Goal: Information Seeking & Learning: Learn about a topic

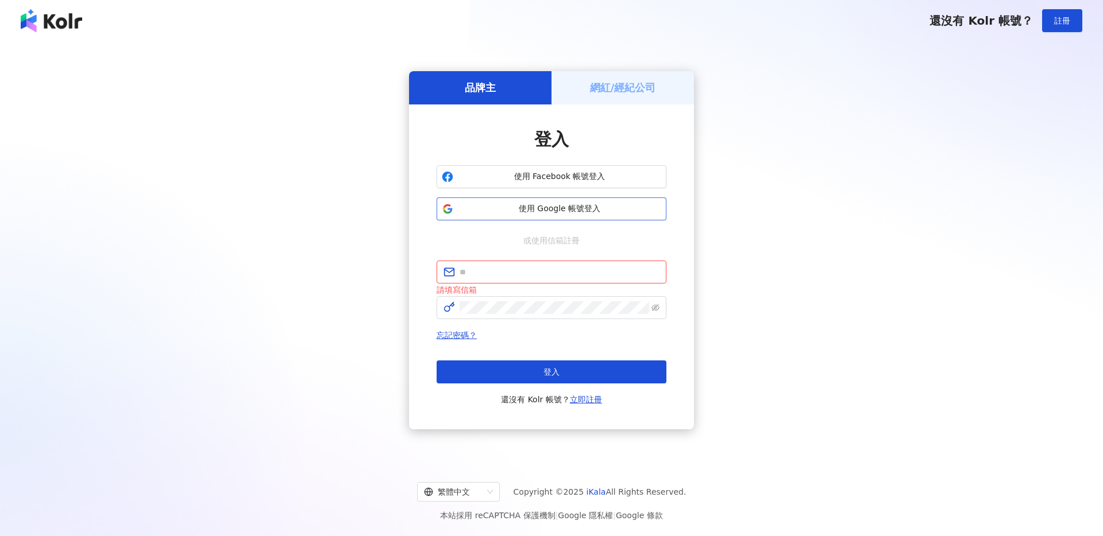
click at [584, 211] on span "使用 Google 帳號登入" at bounding box center [559, 208] width 203 height 11
click at [778, 200] on div "品牌主 網紅/經紀公司 登入 使用 Facebook 帳號登入 使用 Google 帳號登入 或使用信箱註冊 請填寫信箱 忘記密碼？ 登入 還沒有 Kolr …" at bounding box center [551, 251] width 1075 height 400
click at [586, 208] on span "使用 Google 帳號登入" at bounding box center [559, 208] width 203 height 11
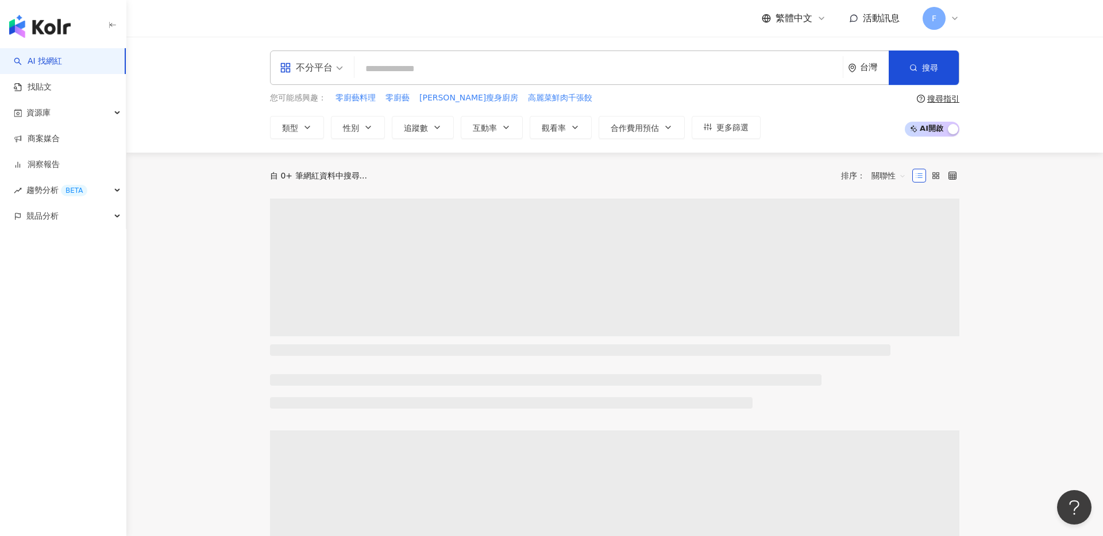
click at [659, 64] on input "search" at bounding box center [598, 69] width 479 height 22
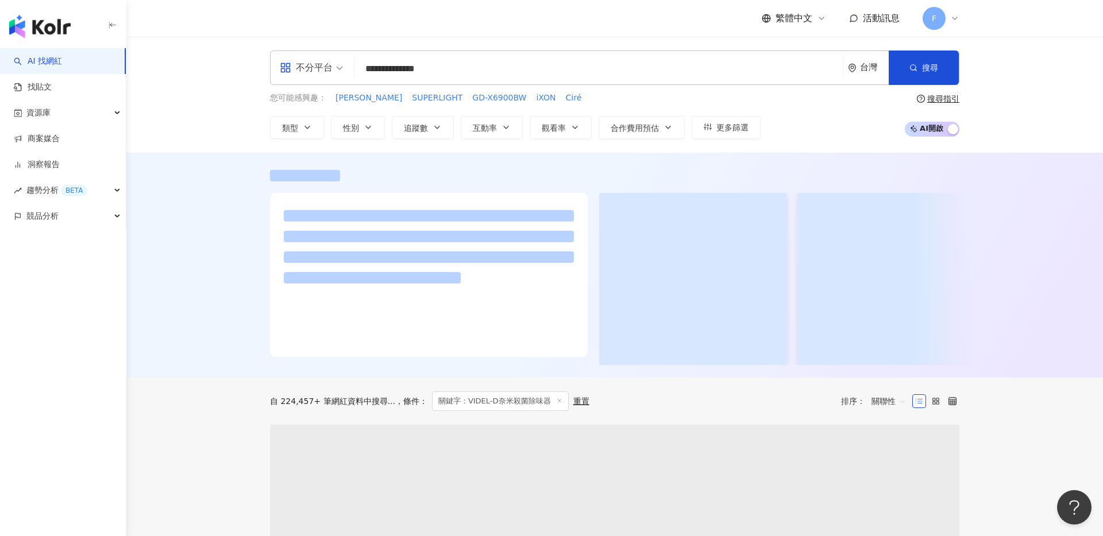
type input "**********"
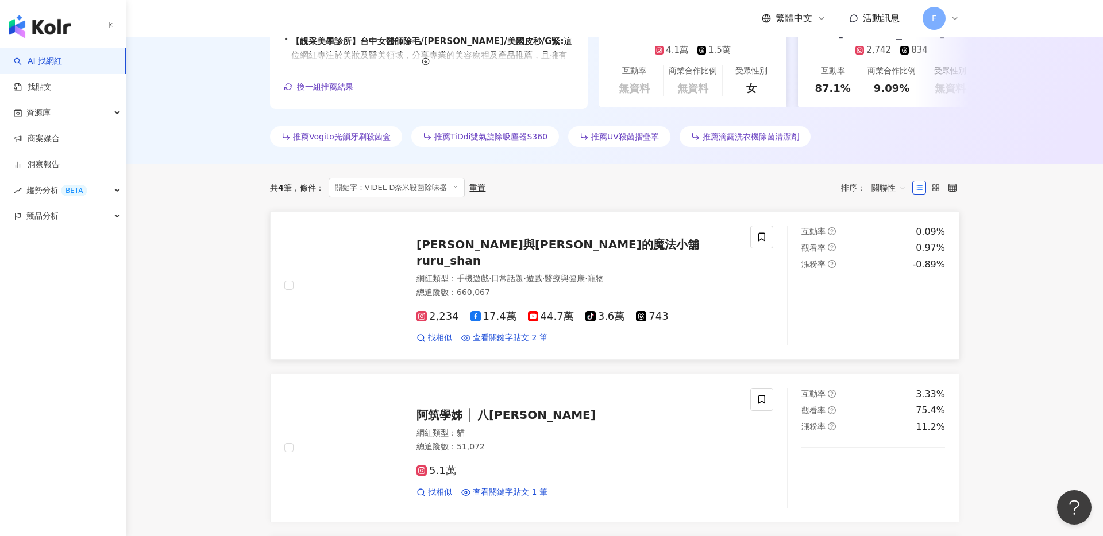
scroll to position [161, 0]
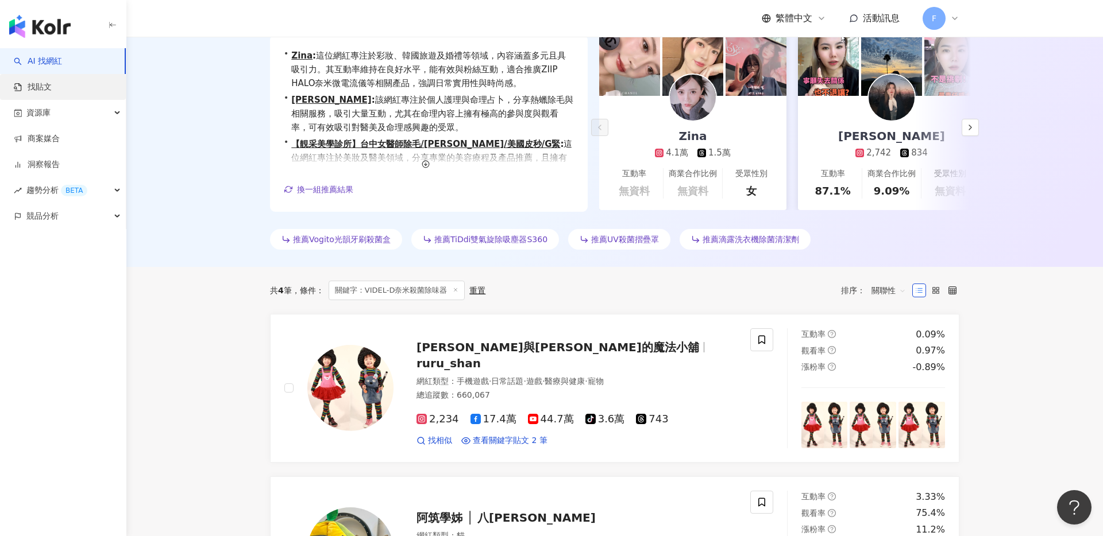
click at [52, 91] on link "找貼文" at bounding box center [33, 87] width 38 height 11
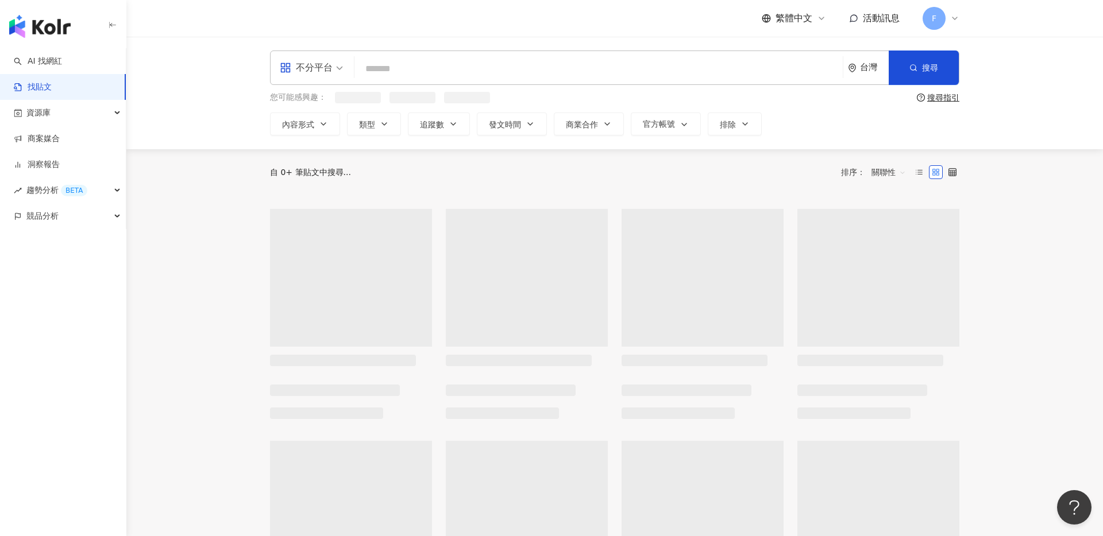
click at [482, 68] on input "search" at bounding box center [598, 68] width 479 height 25
paste input "**********"
type input "**********"
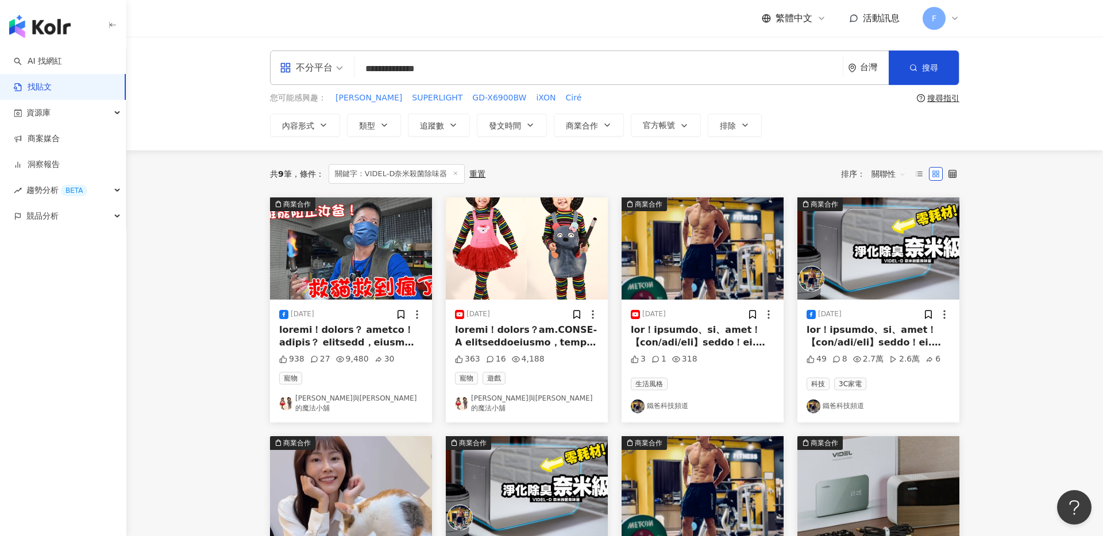
click at [406, 341] on span at bounding box center [349, 459] width 140 height 268
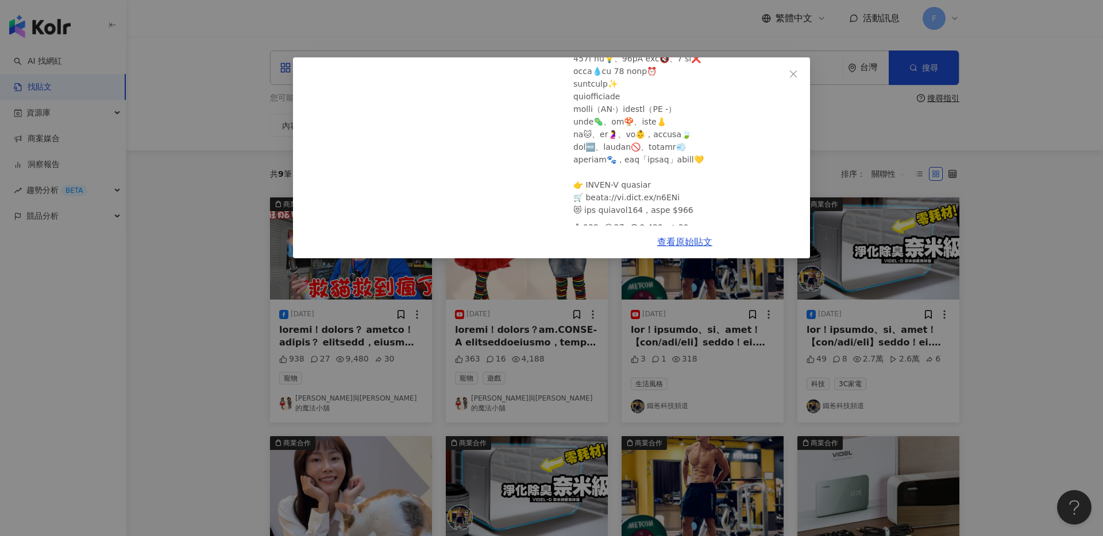
scroll to position [216, 0]
click at [1002, 229] on div "[PERSON_NAME]與[PERSON_NAME]的魔法小舖 [DATE] 救貓救到瘋了！誰能阻止汝爸？ 938 27 9,480 30 查看原始貼文" at bounding box center [551, 268] width 1103 height 536
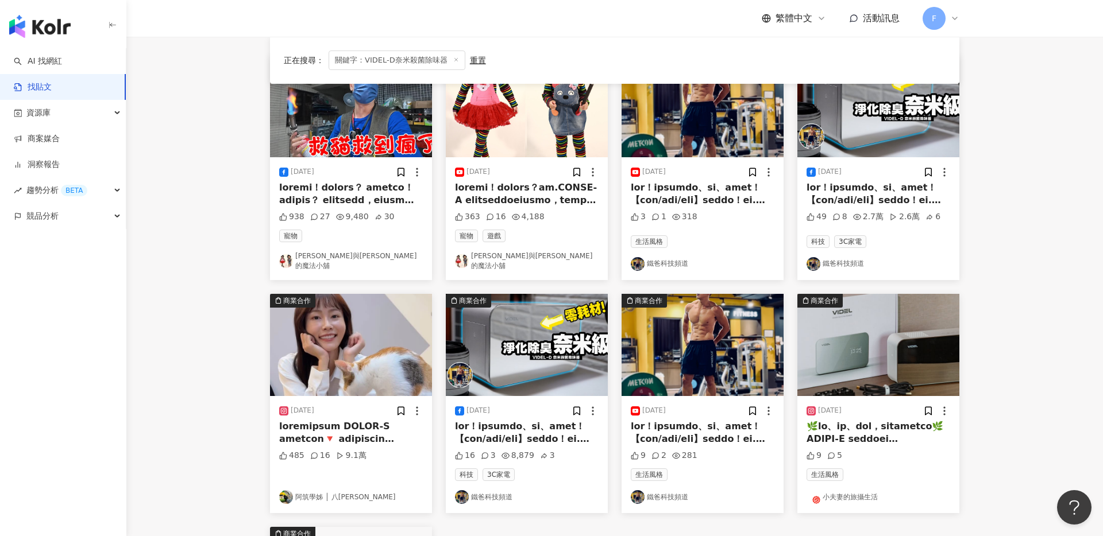
scroll to position [148, 0]
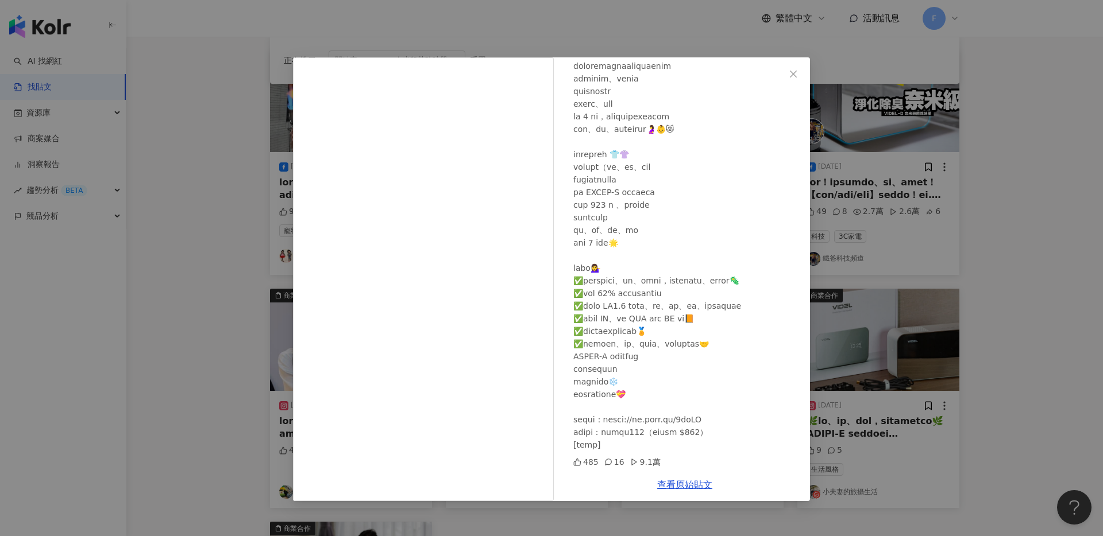
click at [903, 307] on div "阿筑學姊 │ 八[PERSON_NAME] [DATE] 485 16 9.1萬 查看原始貼文" at bounding box center [551, 268] width 1103 height 536
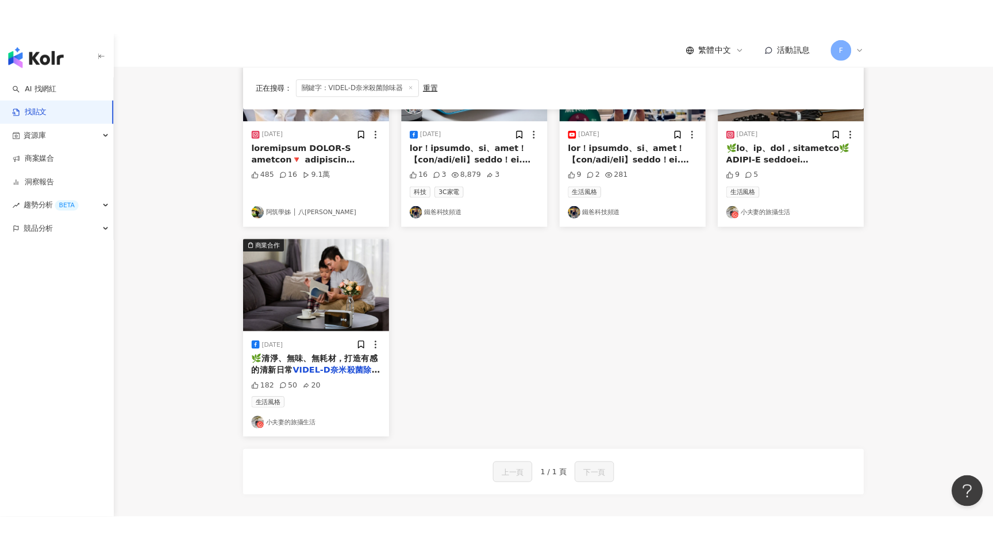
scroll to position [503, 0]
